Goal: Transaction & Acquisition: Subscribe to service/newsletter

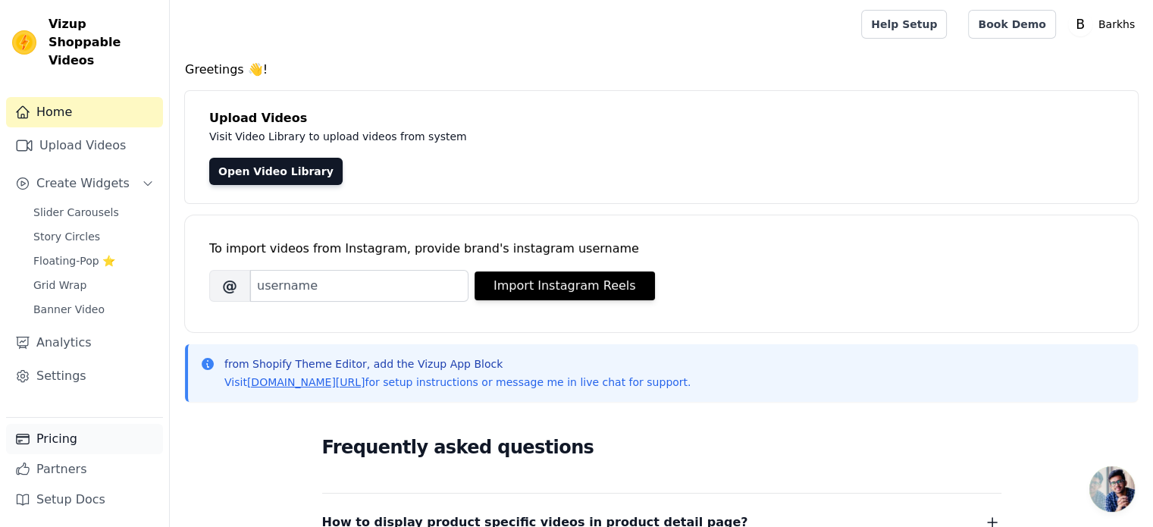
click at [96, 445] on link "Pricing" at bounding box center [84, 439] width 157 height 30
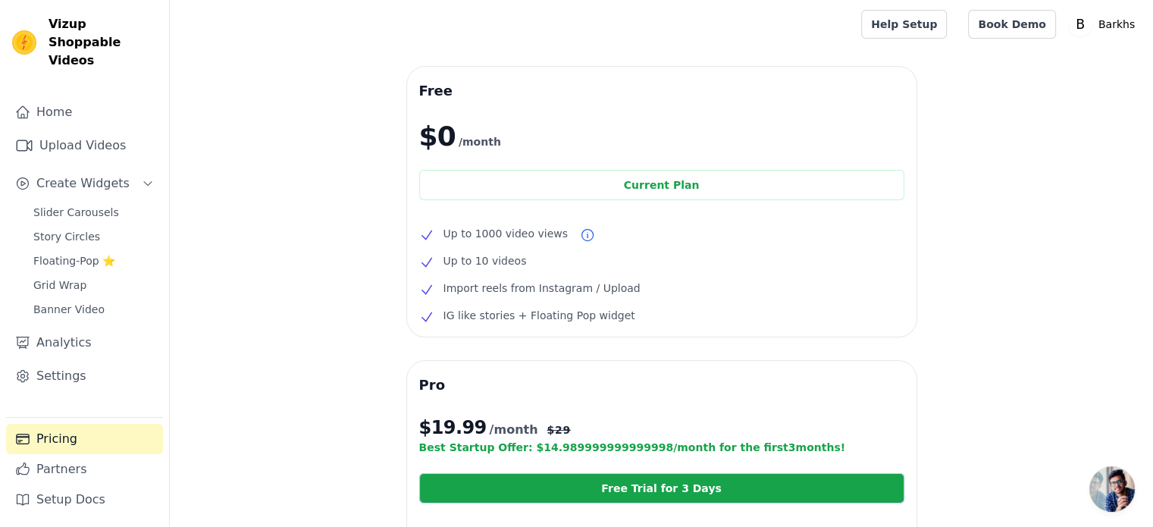
click at [1122, 491] on span "Open chat" at bounding box center [1113, 489] width 46 height 46
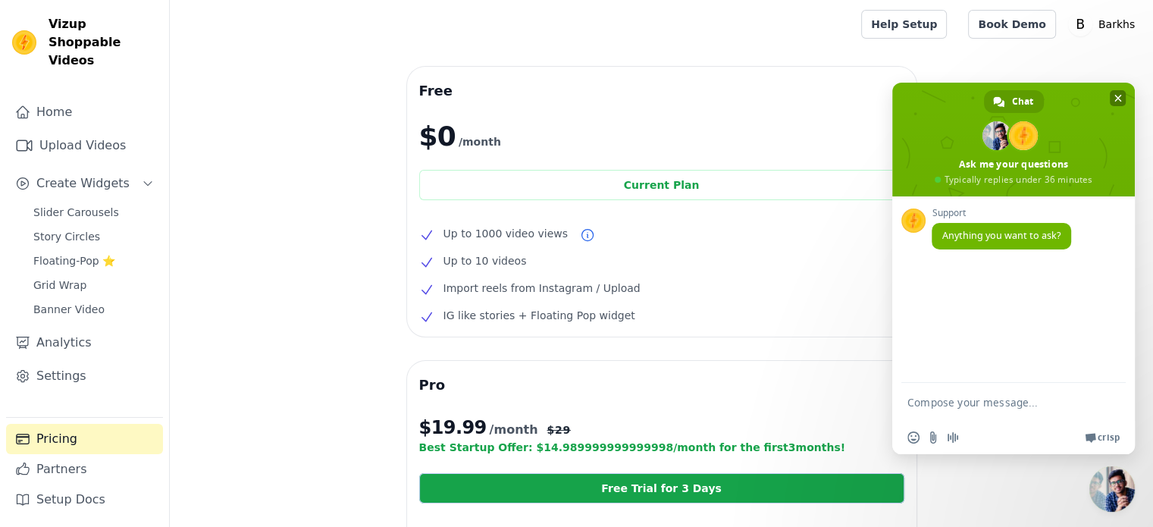
click at [1122, 90] on span "Close chat" at bounding box center [1118, 98] width 16 height 16
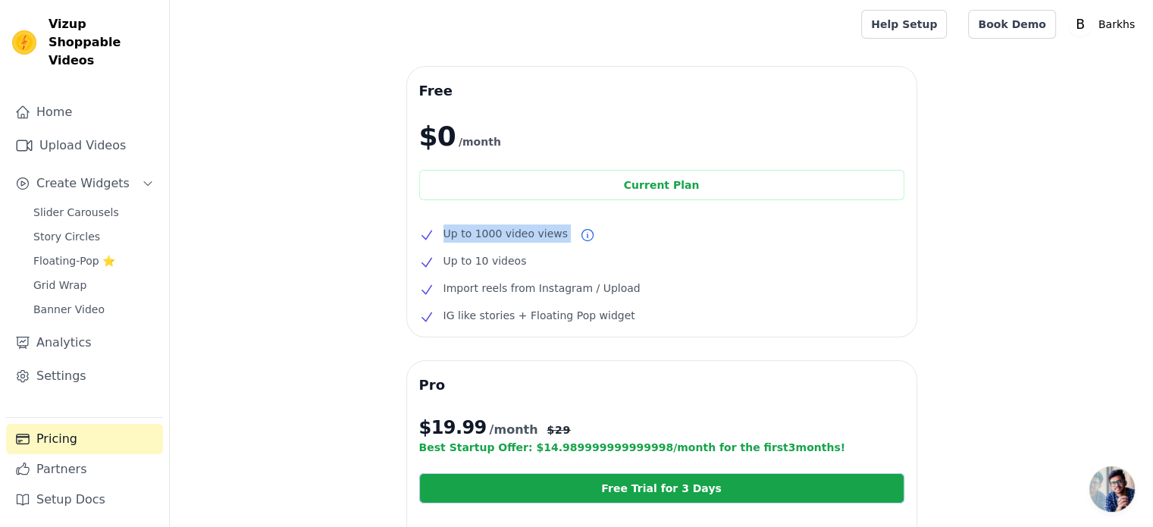
drag, startPoint x: 444, startPoint y: 237, endPoint x: 583, endPoint y: 238, distance: 139.5
click at [583, 238] on li "Up to 1000 video views" at bounding box center [661, 233] width 485 height 18
click at [590, 250] on ul "Up to 1000 video views Up to 10 videos Import reels from Instagram / Upload IG …" at bounding box center [661, 274] width 485 height 100
click at [110, 133] on link "Upload Videos" at bounding box center [84, 145] width 157 height 30
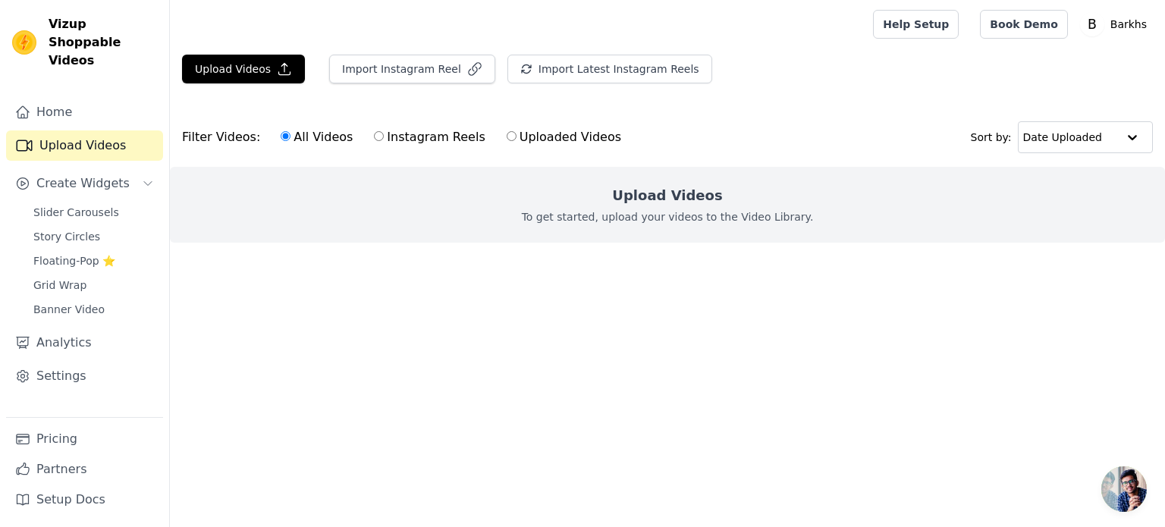
click at [414, 303] on main "Upload Videos Import Instagram Reel Import Latest Instagram Reels Import Latest…" at bounding box center [667, 176] width 995 height 255
drag, startPoint x: 823, startPoint y: 216, endPoint x: 473, endPoint y: 169, distance: 352.8
click at [473, 169] on div "Upload Videos To get started, upload your videos to the Video Library." at bounding box center [667, 205] width 995 height 76
